Goal: Information Seeking & Learning: Find specific page/section

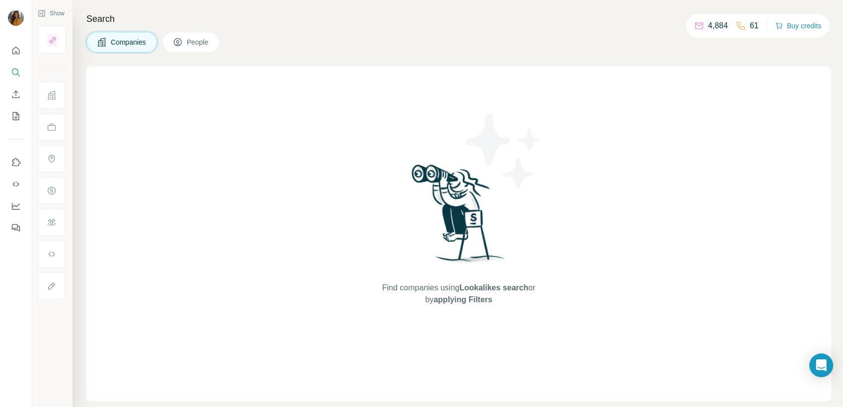
click at [209, 51] on button "People" at bounding box center [191, 42] width 58 height 21
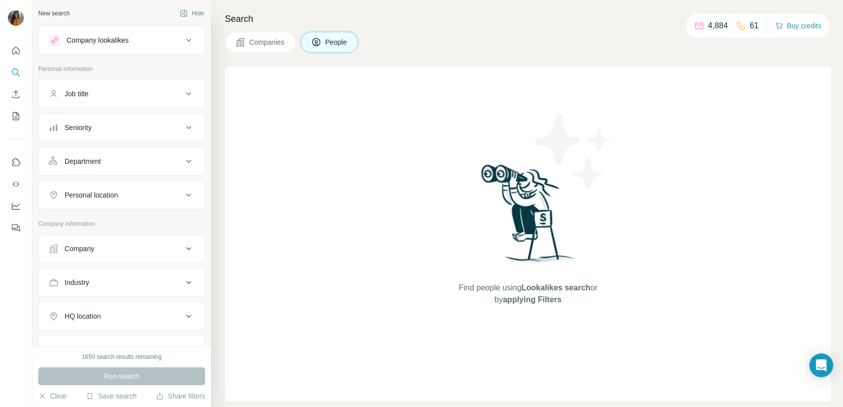
click at [124, 45] on div "Company lookalikes" at bounding box center [116, 40] width 134 height 12
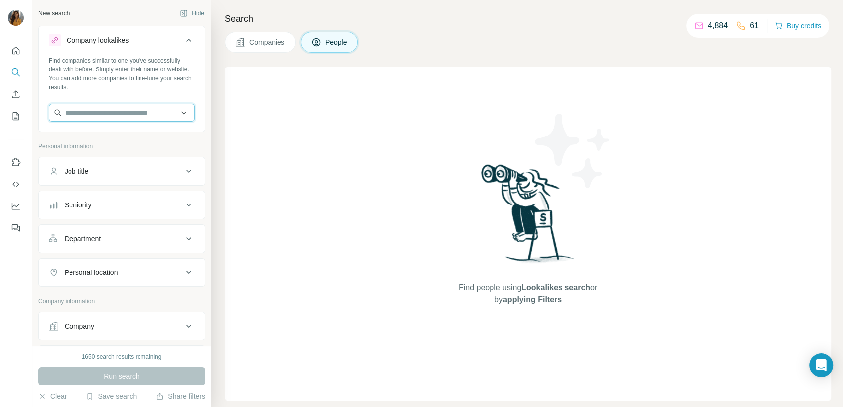
click at [99, 114] on input "text" at bounding box center [122, 113] width 146 height 18
type input "*"
click at [99, 114] on input "text" at bounding box center [122, 113] width 146 height 18
click at [113, 247] on button "Department" at bounding box center [122, 239] width 166 height 24
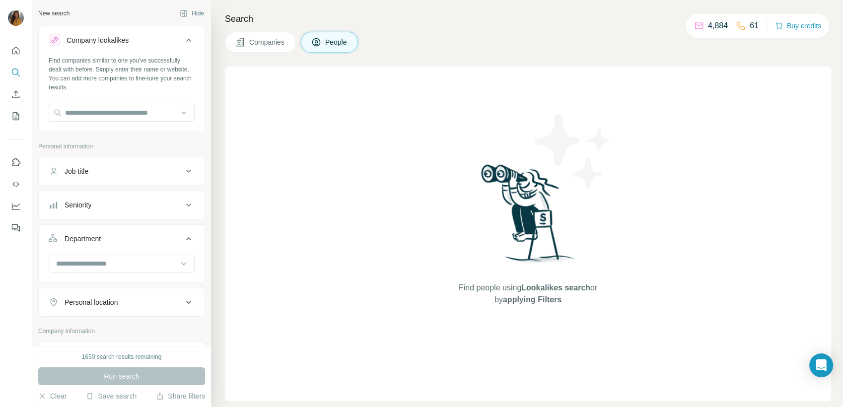
scroll to position [55, 0]
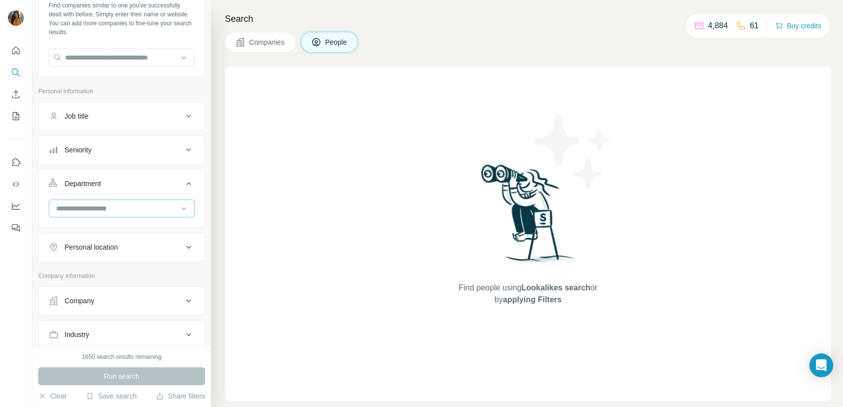
click at [128, 208] on input at bounding box center [116, 208] width 123 height 11
type input "**"
click at [90, 229] on div "HR" at bounding box center [117, 230] width 121 height 10
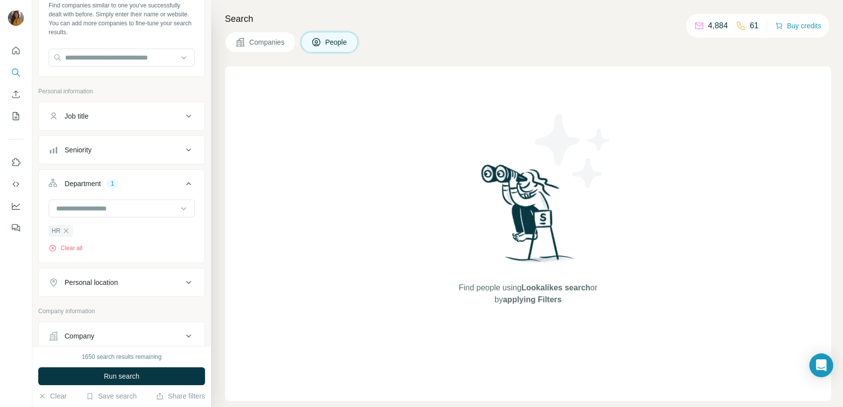
scroll to position [110, 0]
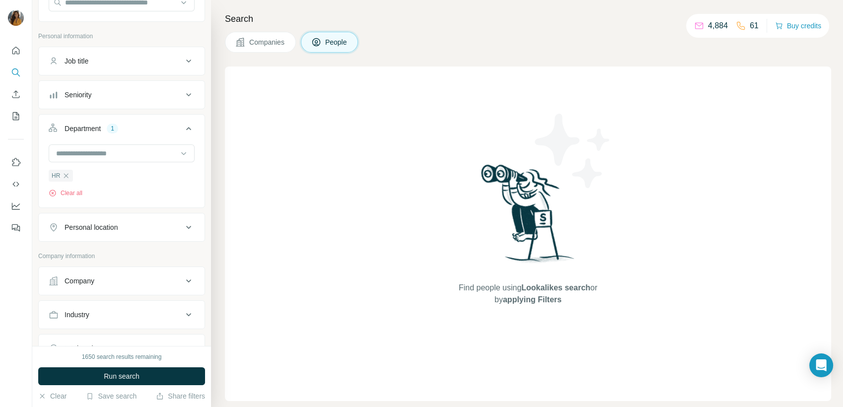
click at [125, 230] on div "Personal location" at bounding box center [116, 227] width 134 height 10
click at [111, 253] on input "text" at bounding box center [122, 252] width 146 height 18
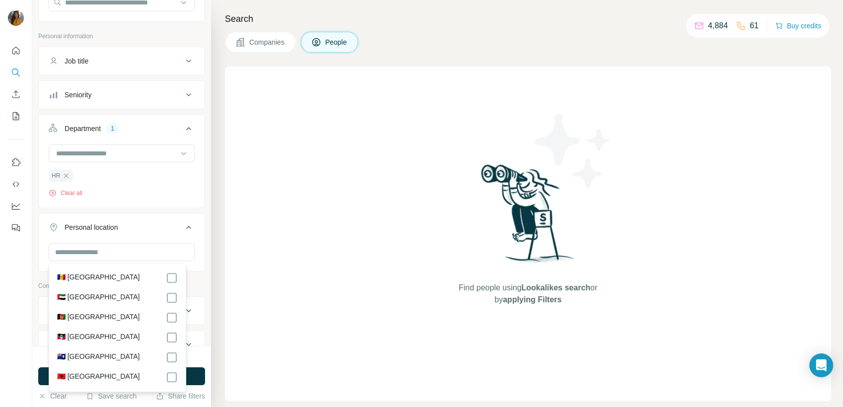
click at [111, 294] on label "🇦🇪 [GEOGRAPHIC_DATA]" at bounding box center [98, 298] width 83 height 12
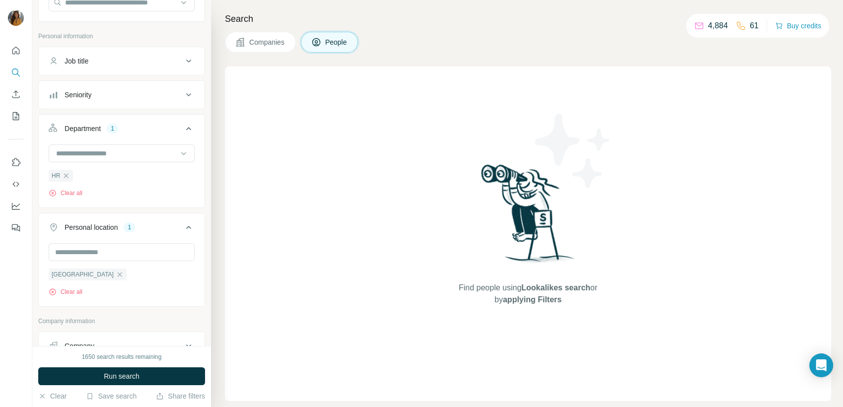
click at [127, 100] on button "Seniority" at bounding box center [122, 95] width 166 height 24
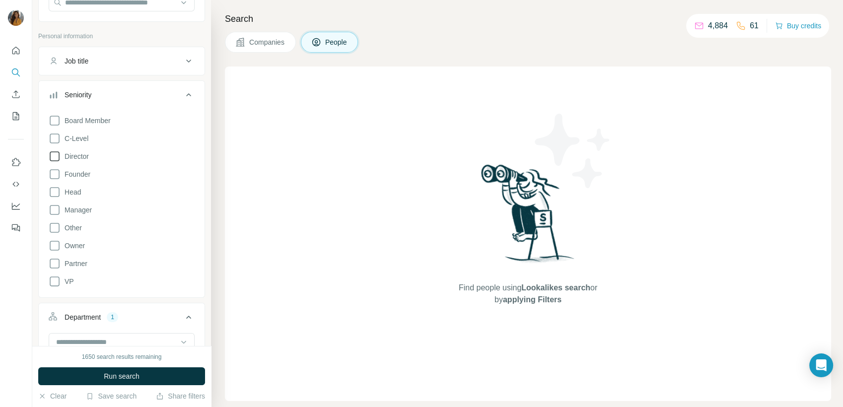
click at [75, 157] on span "Director" at bounding box center [75, 156] width 28 height 10
click at [56, 136] on icon at bounding box center [55, 139] width 12 height 12
click at [55, 139] on icon at bounding box center [55, 139] width 10 height 10
click at [52, 280] on icon at bounding box center [55, 282] width 12 height 12
click at [56, 141] on icon at bounding box center [55, 139] width 12 height 12
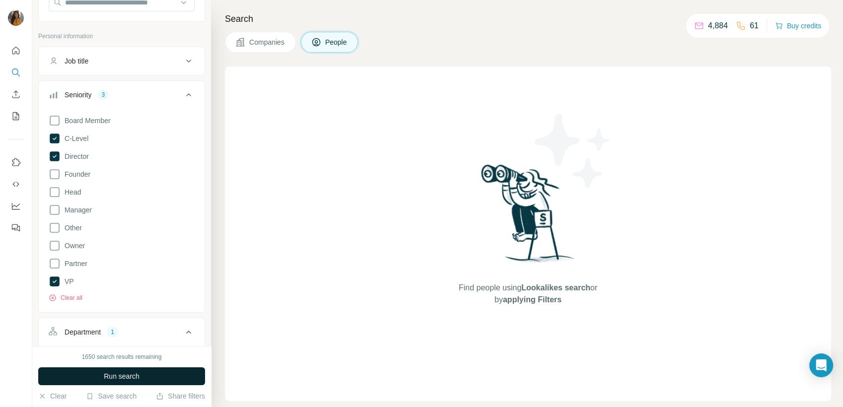
click at [124, 376] on span "Run search" at bounding box center [122, 376] width 36 height 10
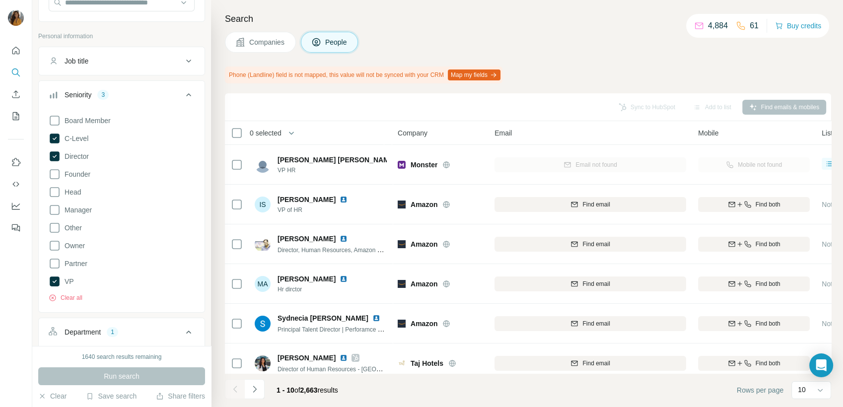
click at [356, 117] on div "Sync to HubSpot Add to list Find emails & mobiles" at bounding box center [528, 107] width 606 height 28
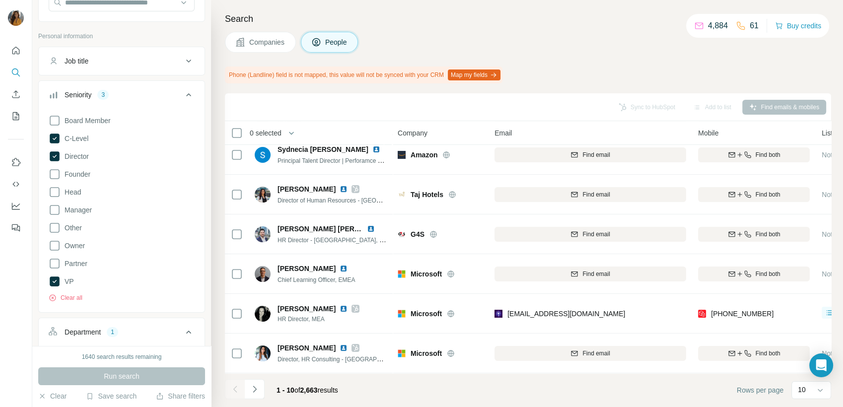
scroll to position [174, 0]
